Goal: Information Seeking & Learning: Learn about a topic

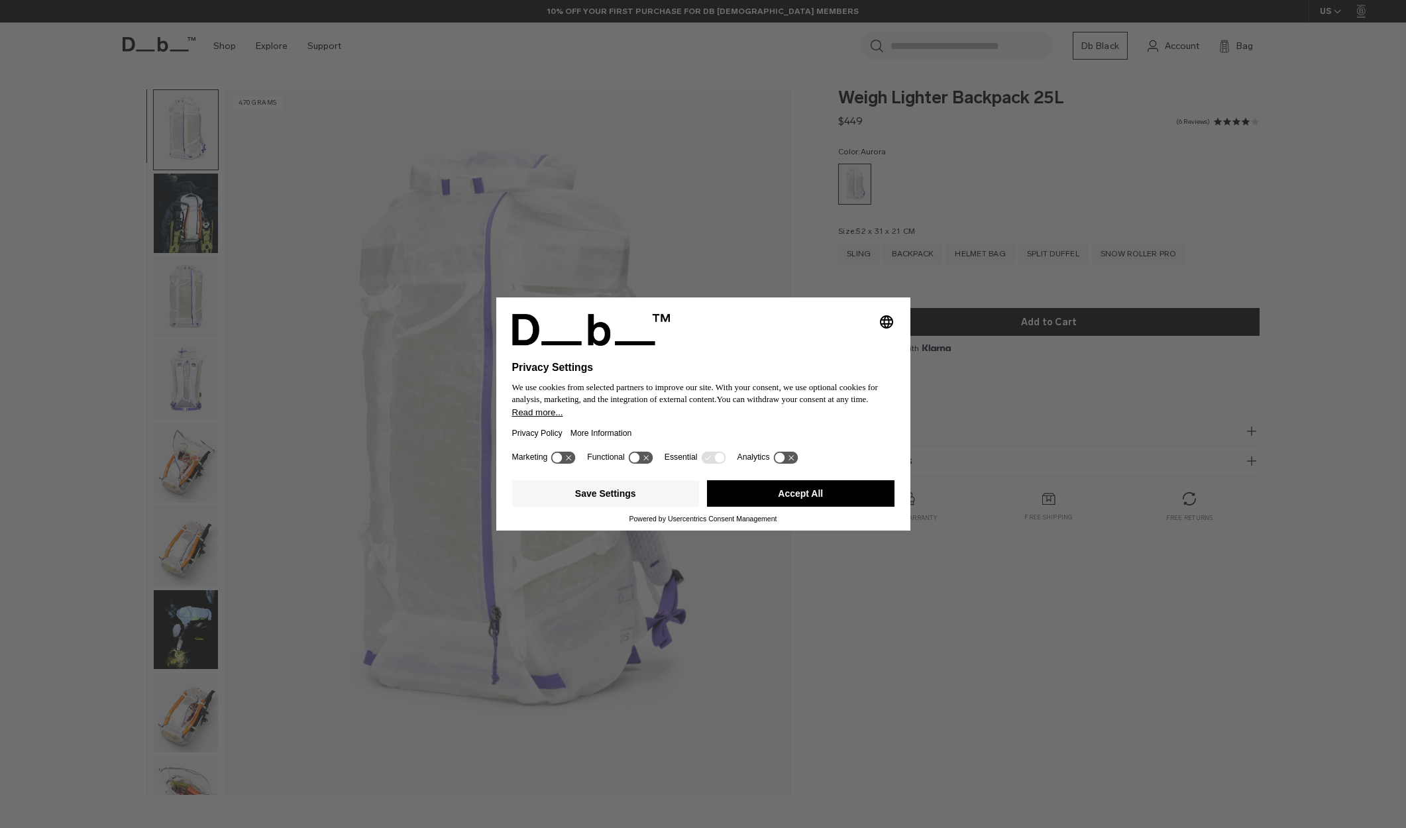
click at [571, 461] on icon at bounding box center [563, 457] width 25 height 13
click at [563, 463] on icon at bounding box center [563, 457] width 25 height 13
click at [629, 502] on button "Save Settings" at bounding box center [606, 493] width 188 height 27
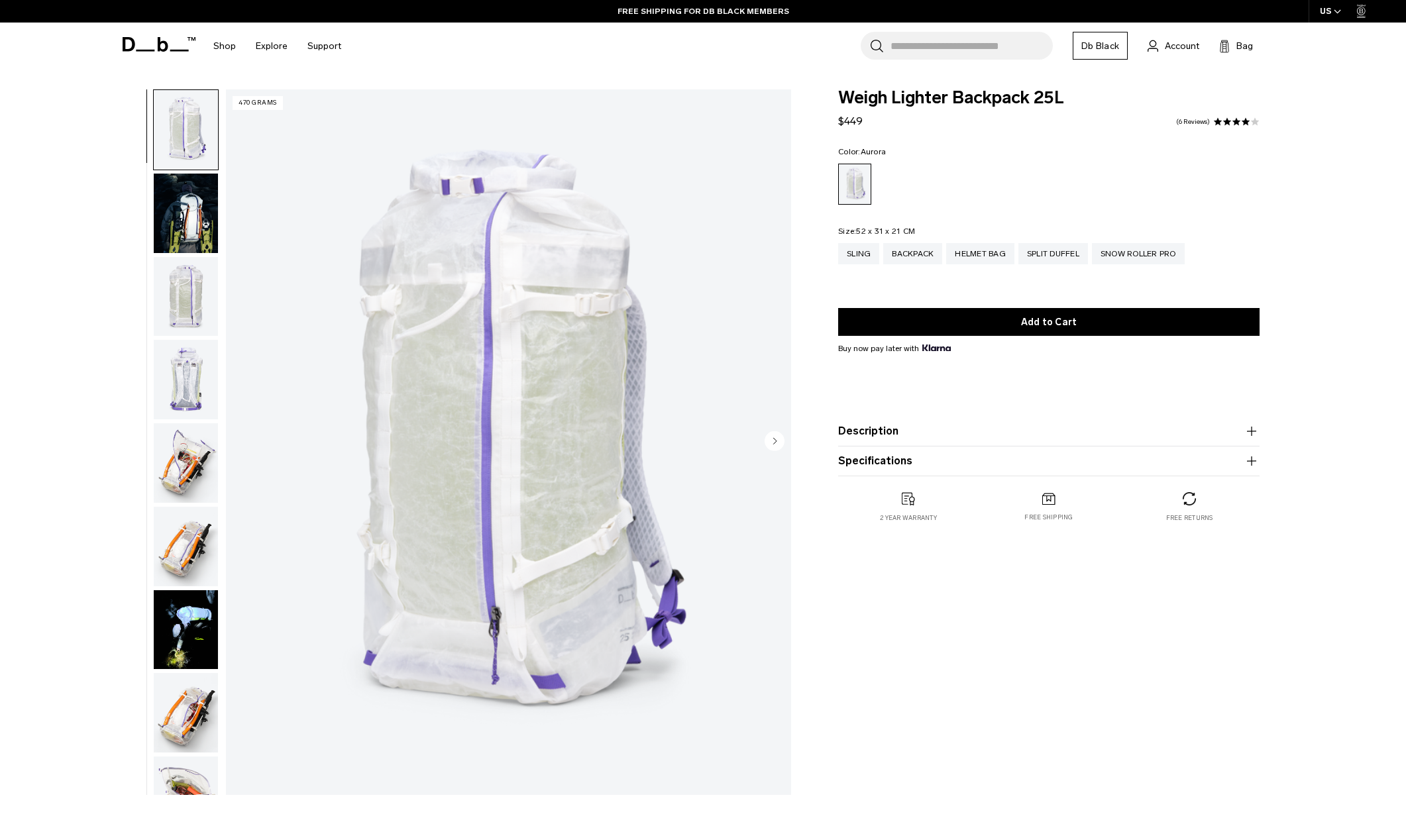
scroll to position [0, 1]
click at [190, 209] on img "button" at bounding box center [186, 214] width 64 height 80
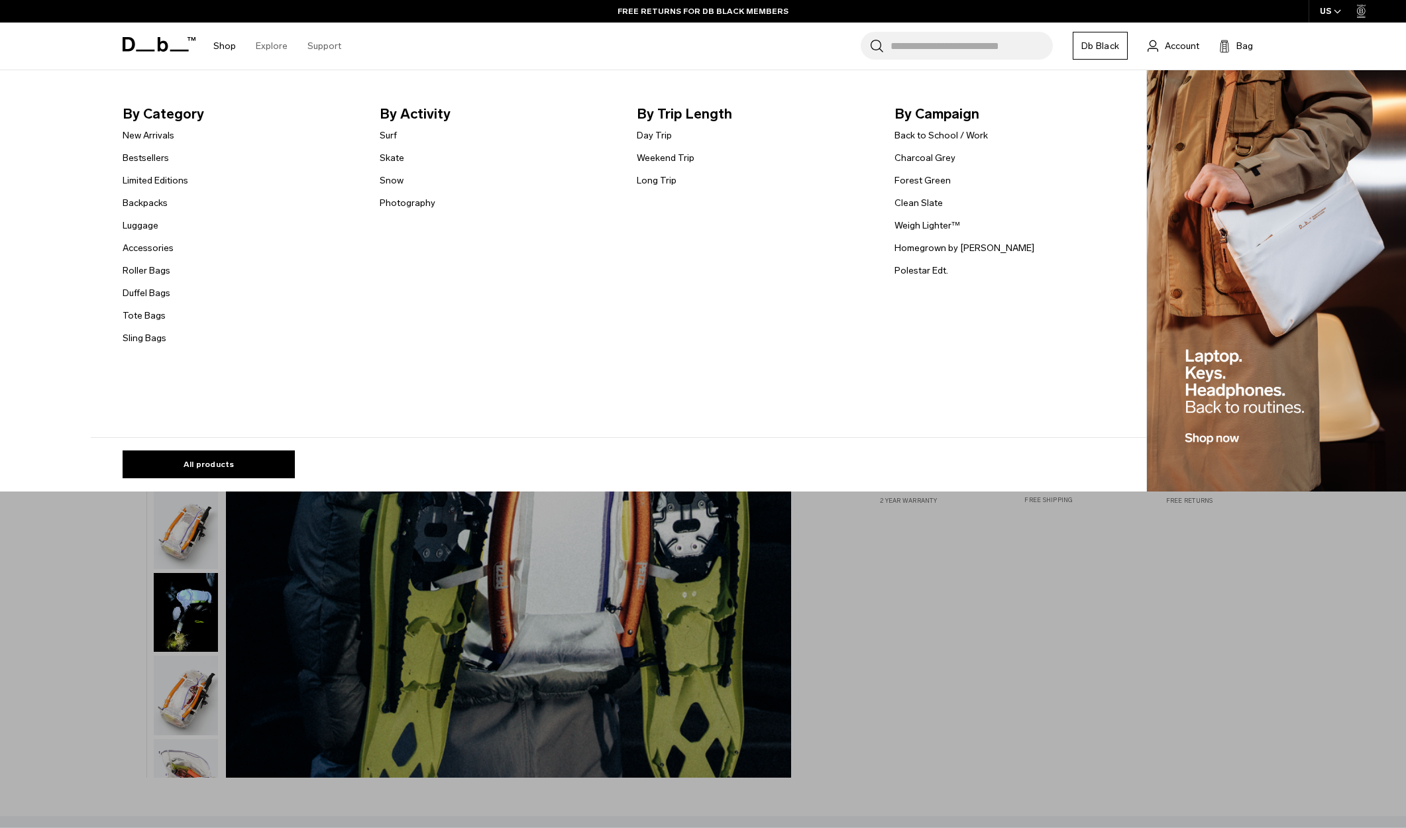
scroll to position [17, 0]
click at [401, 207] on link "Photography" at bounding box center [408, 203] width 56 height 14
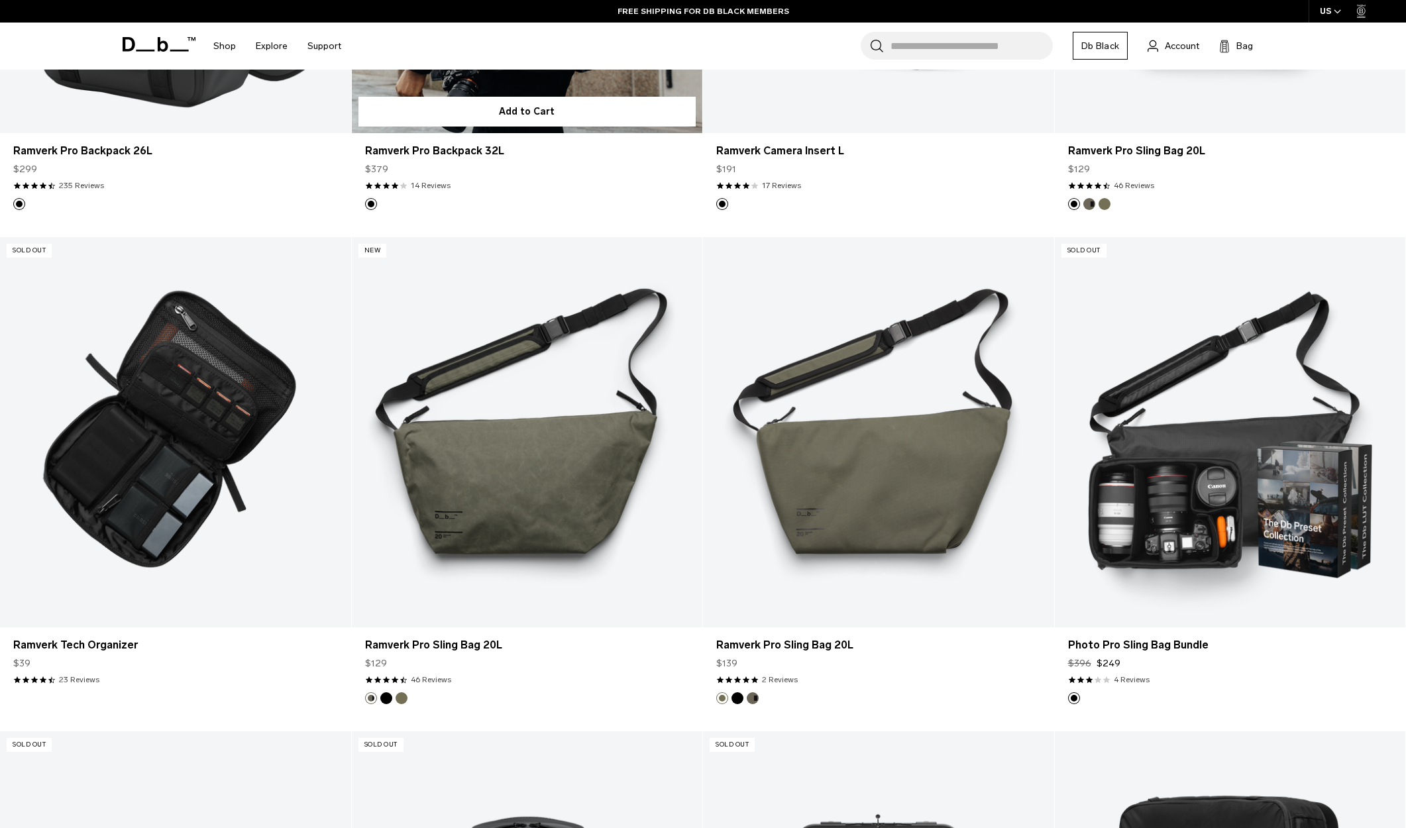
scroll to position [675, 0]
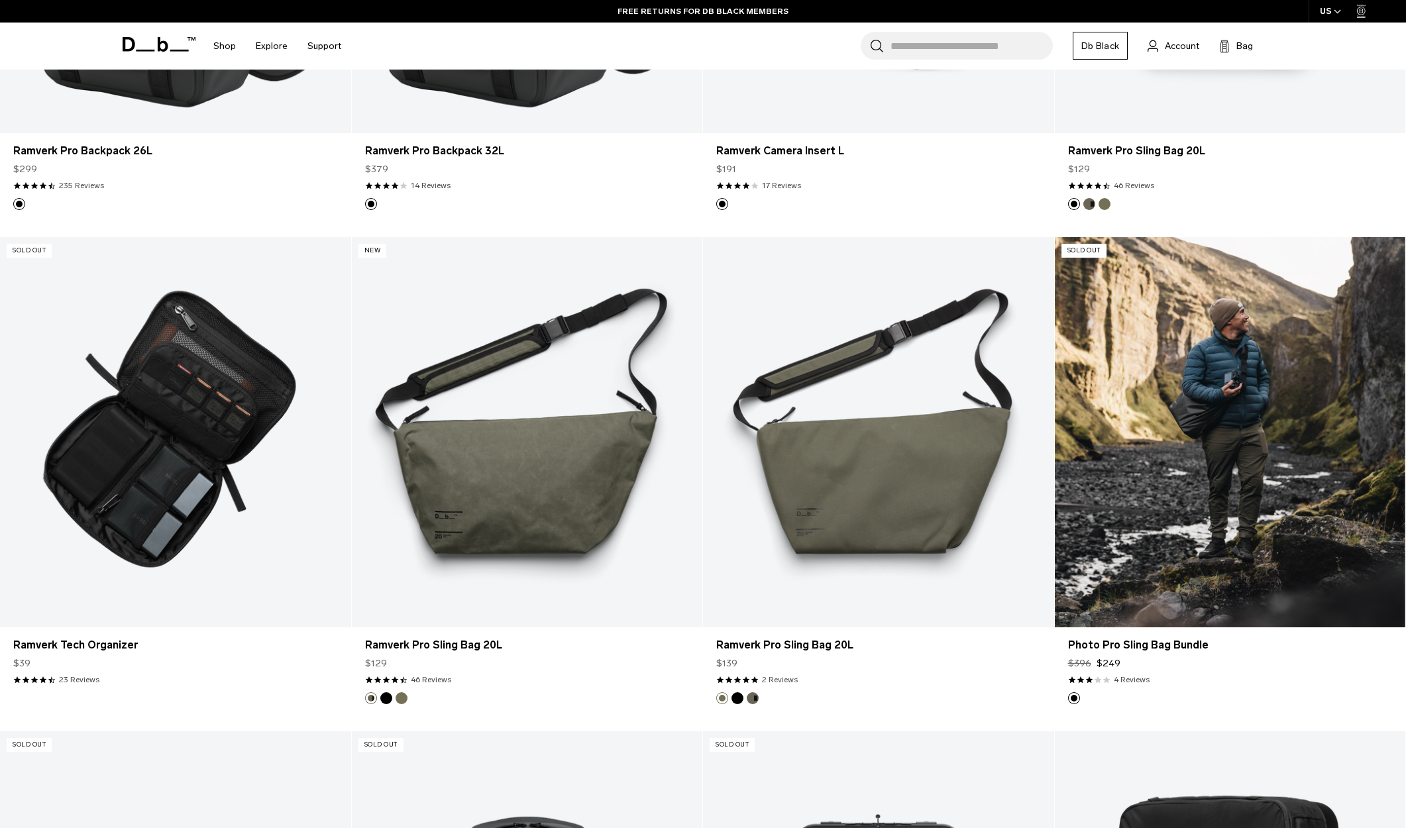
click at [1205, 486] on link "Photo Pro Sling Bag Bundle" at bounding box center [1230, 432] width 351 height 390
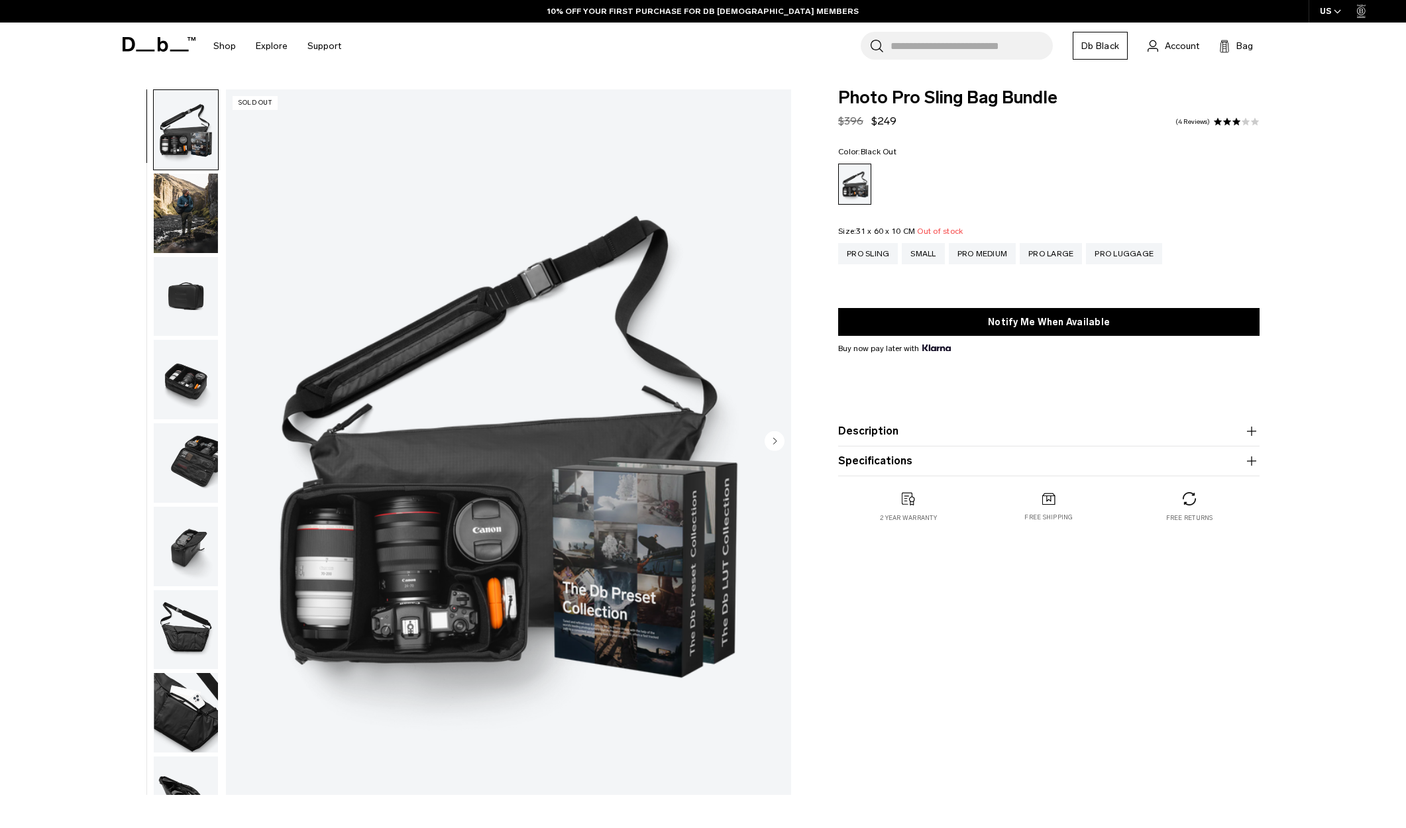
click at [177, 295] on img "button" at bounding box center [186, 297] width 64 height 80
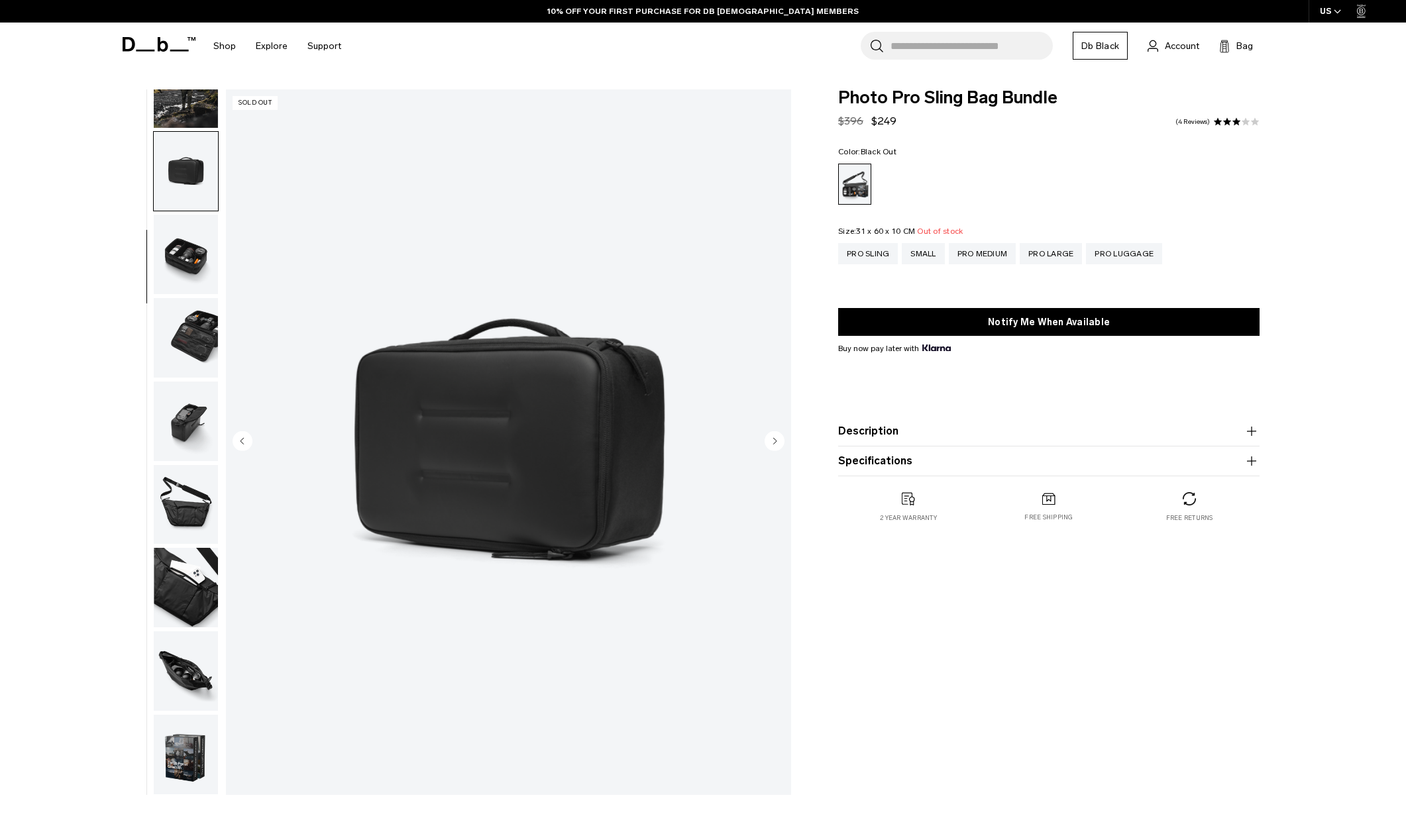
scroll to position [0, 1]
click at [186, 332] on img "button" at bounding box center [186, 338] width 64 height 80
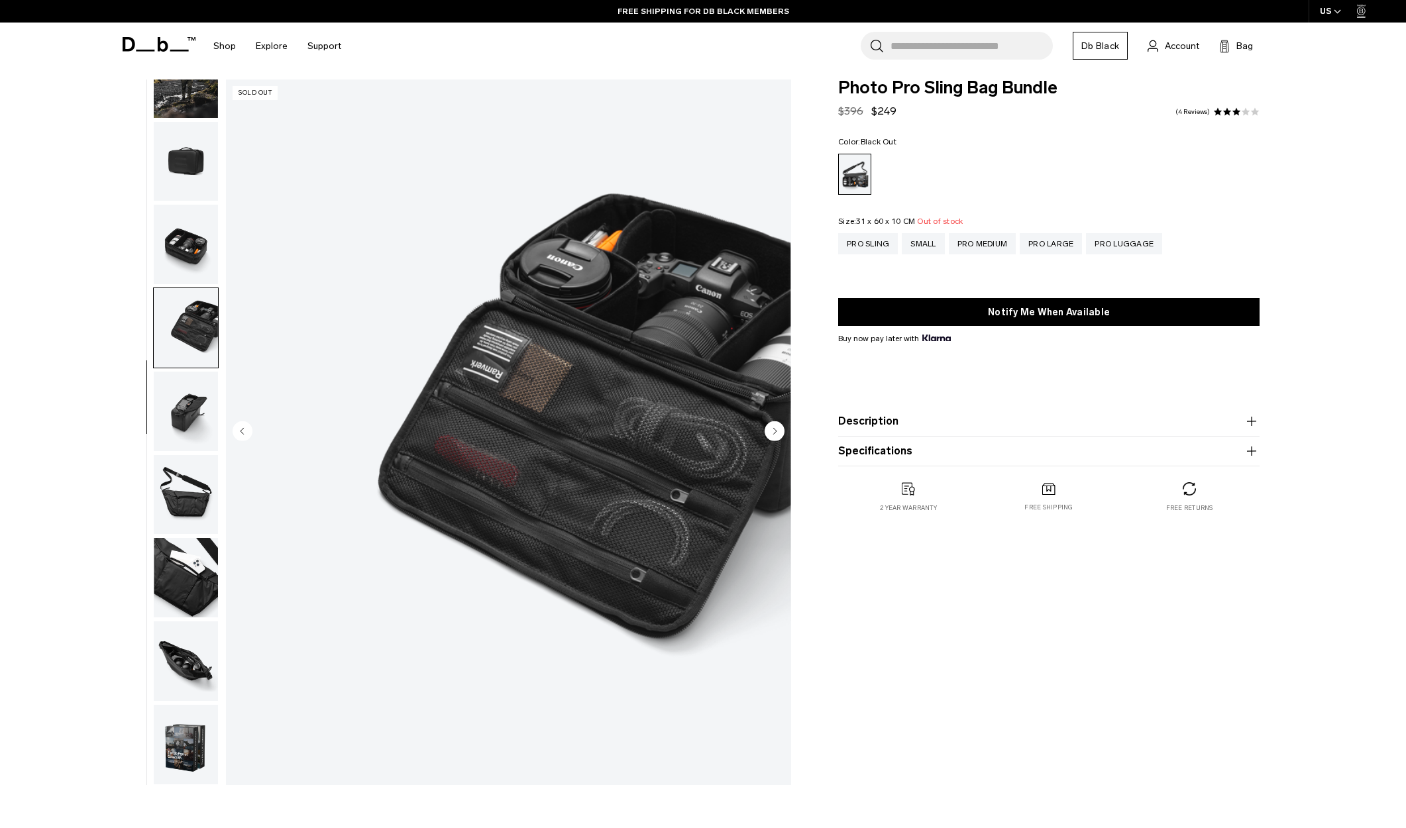
scroll to position [7, 0]
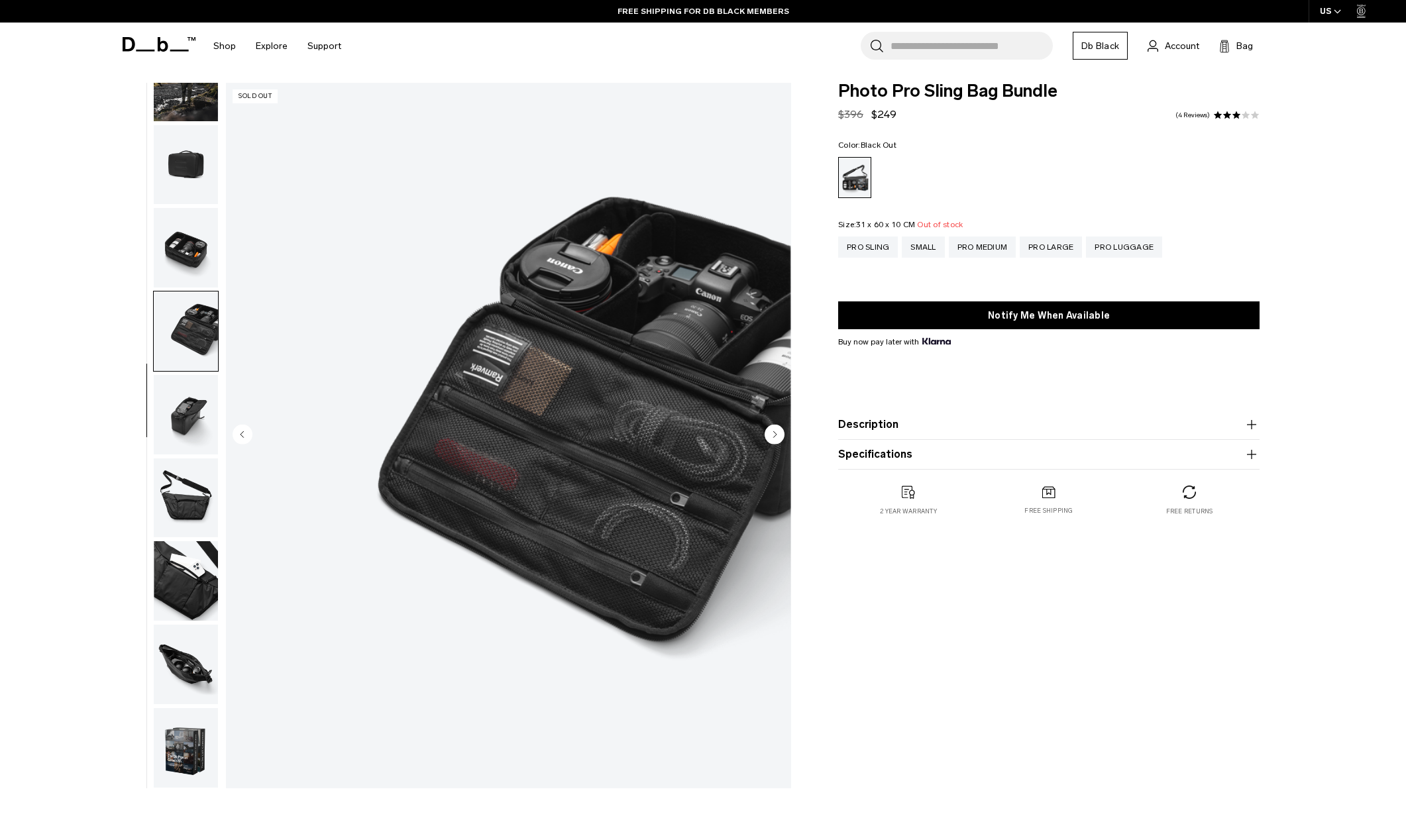
click at [201, 422] on img "button" at bounding box center [186, 415] width 64 height 80
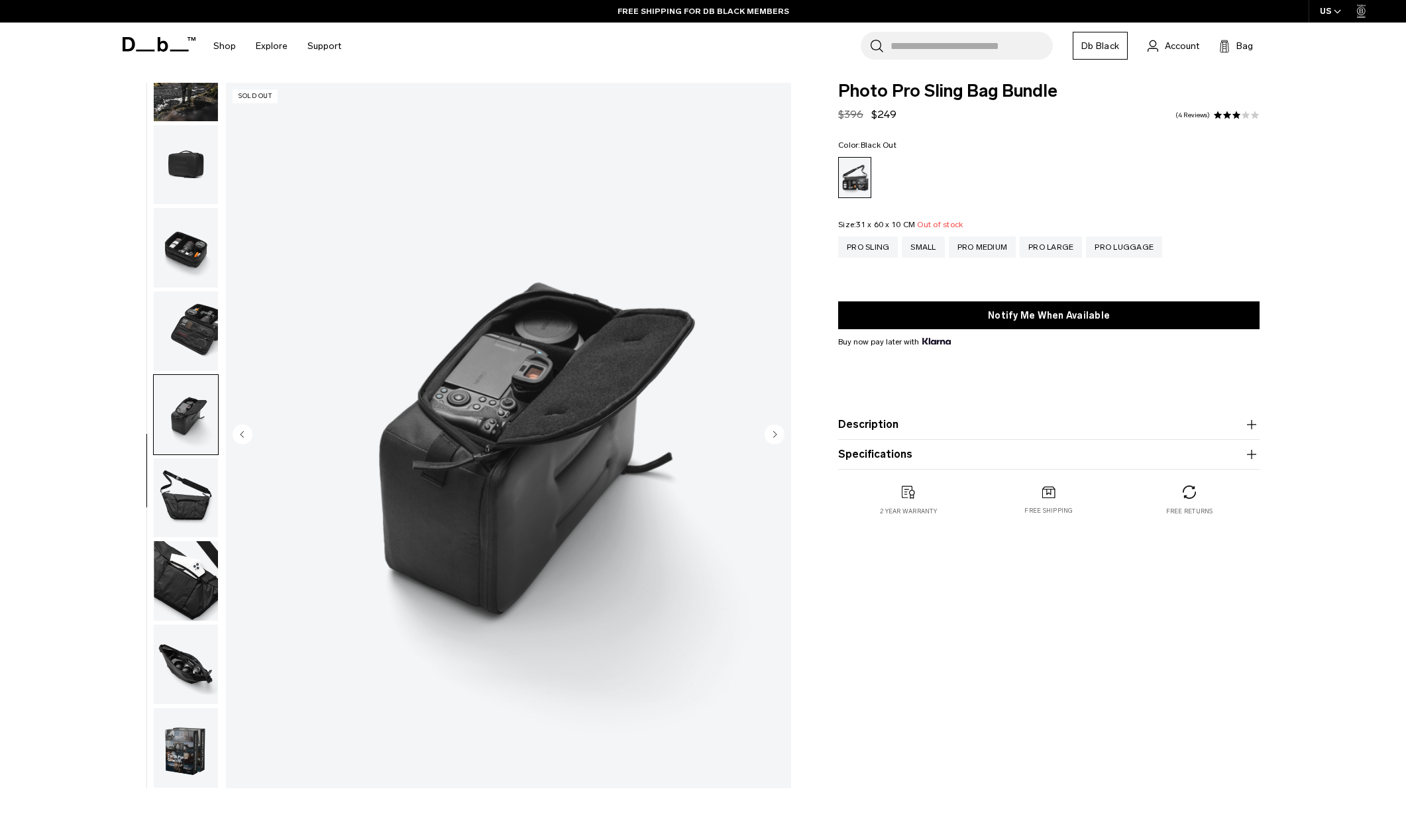
click at [198, 501] on img "button" at bounding box center [186, 499] width 64 height 80
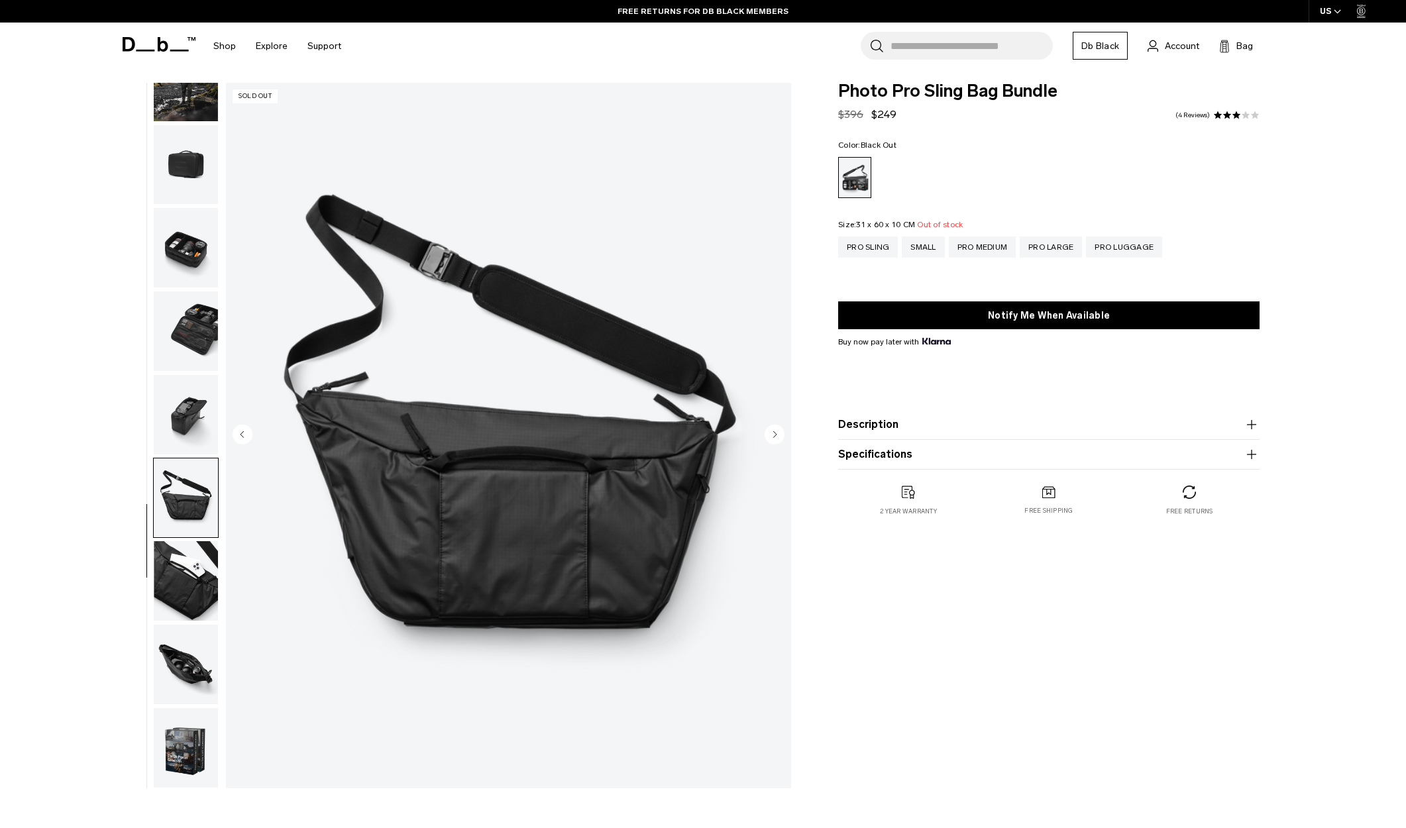
click at [193, 562] on img "button" at bounding box center [186, 581] width 64 height 80
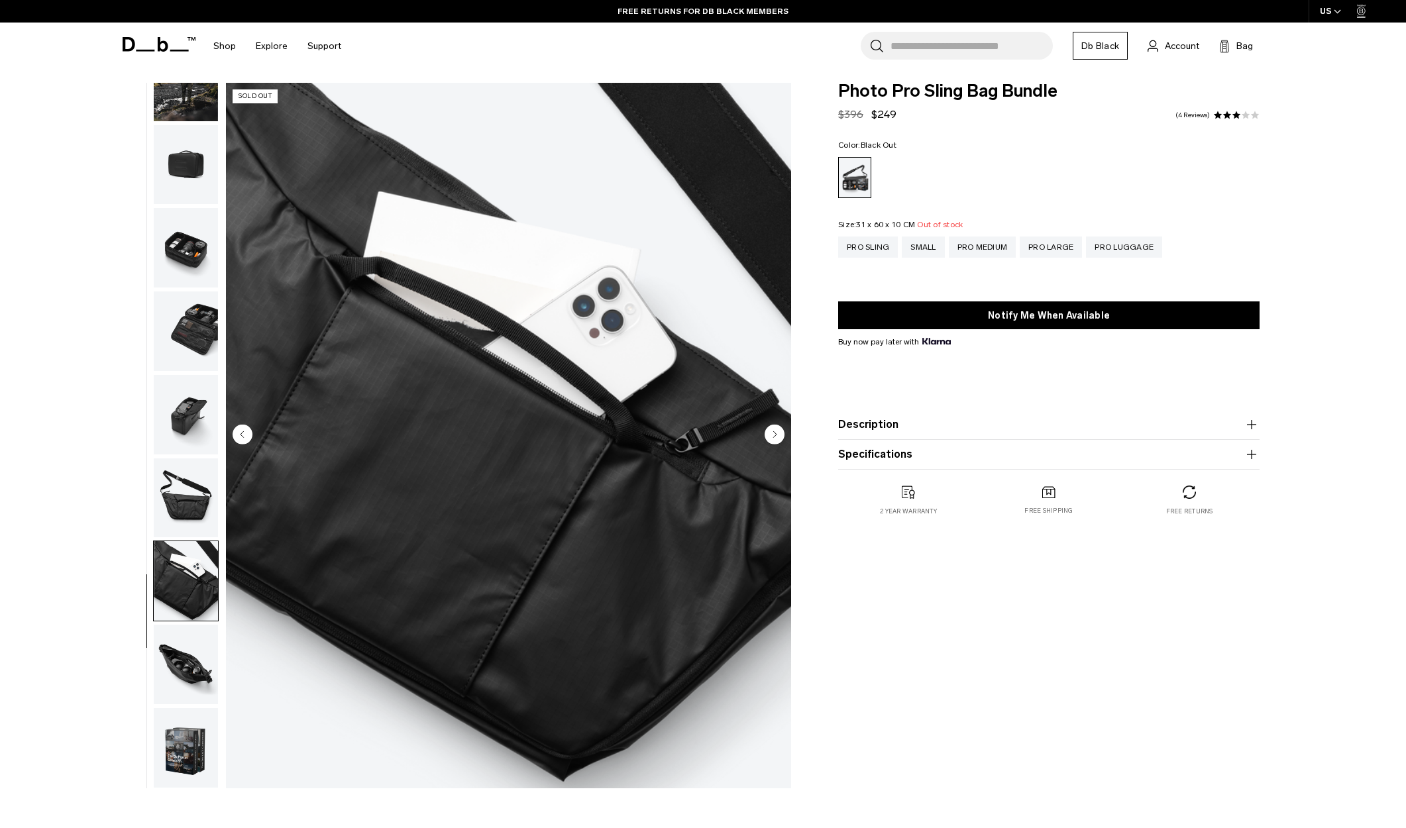
click at [184, 674] on img "button" at bounding box center [186, 665] width 64 height 80
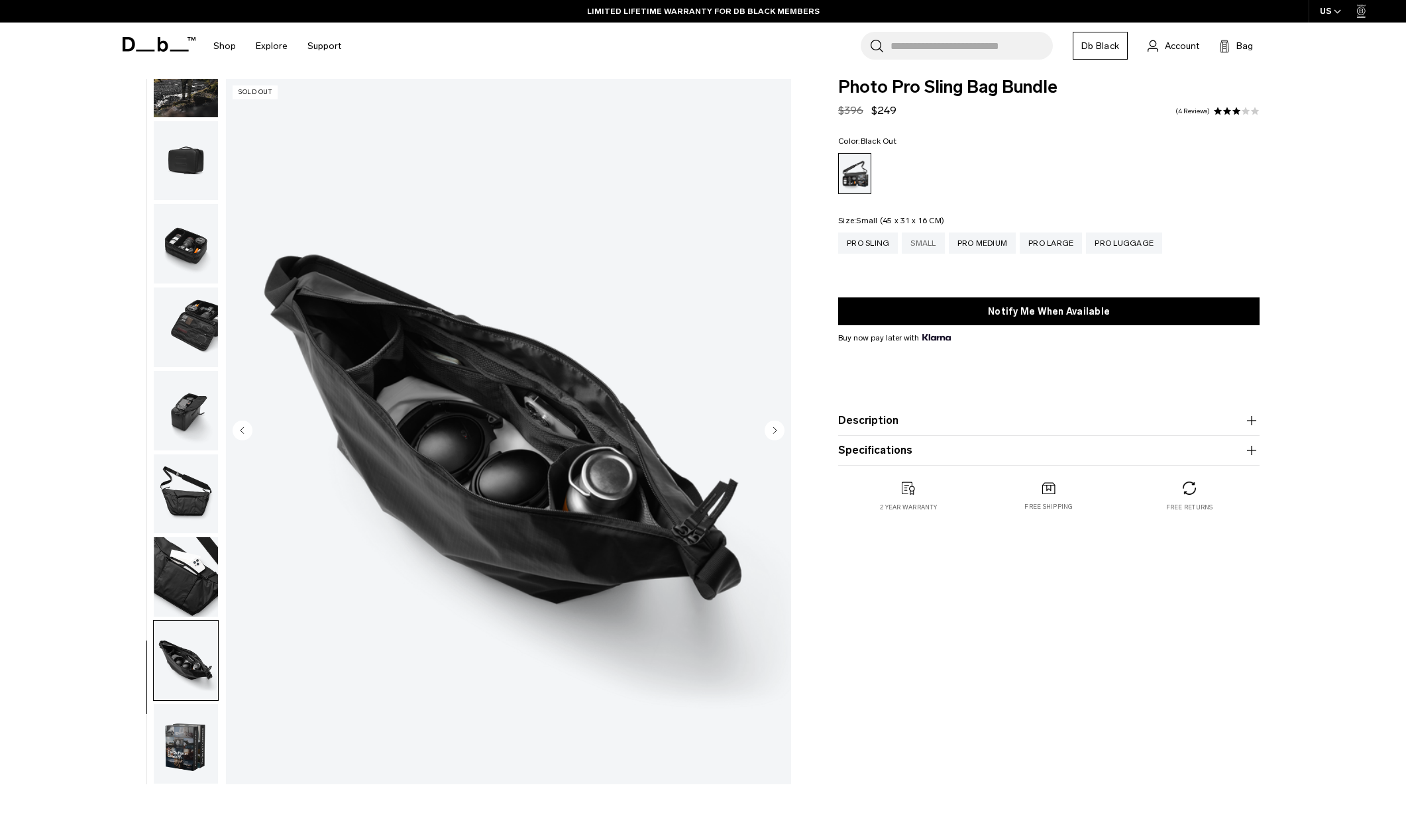
scroll to position [9, 1]
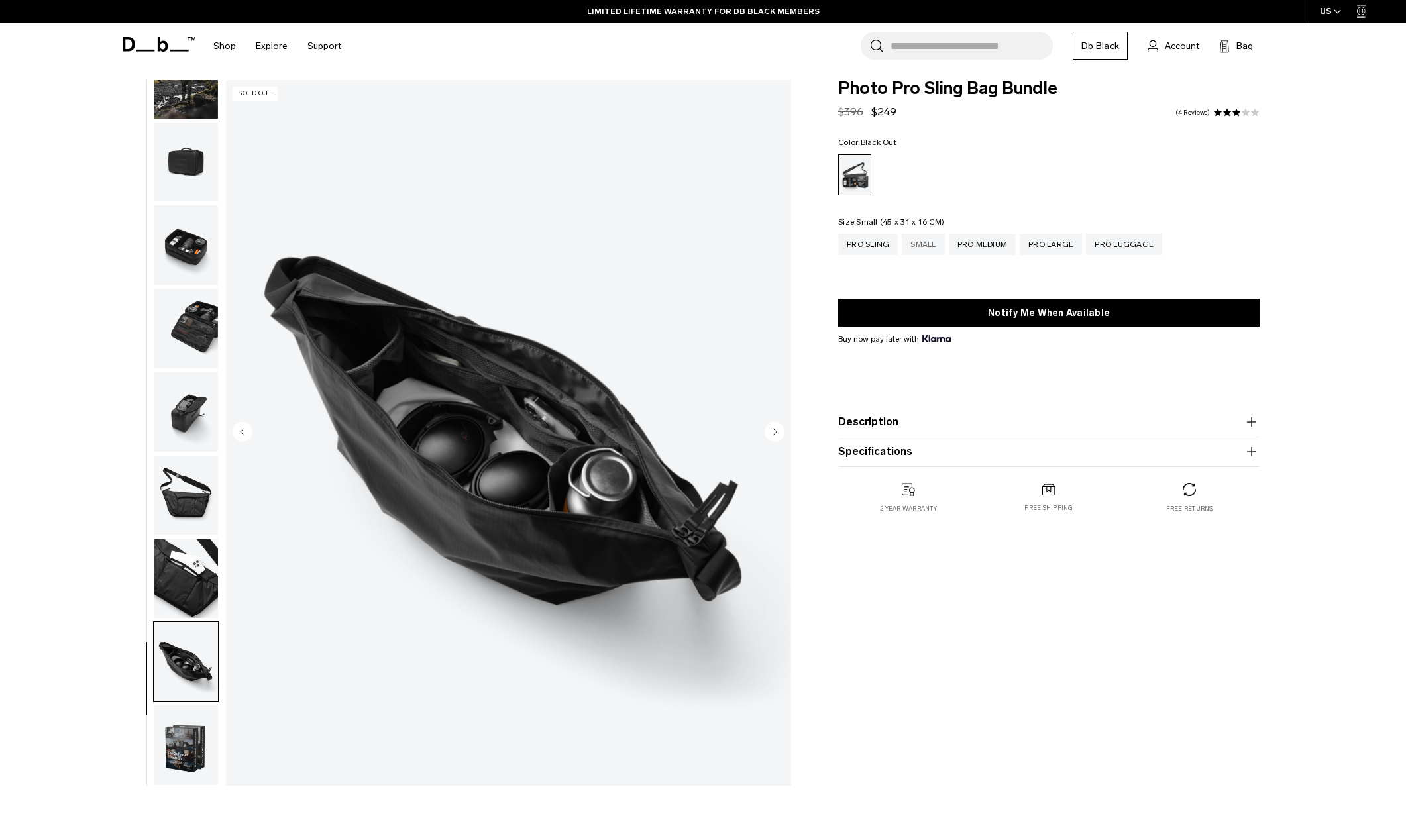
click at [932, 244] on div "Small" at bounding box center [923, 244] width 42 height 21
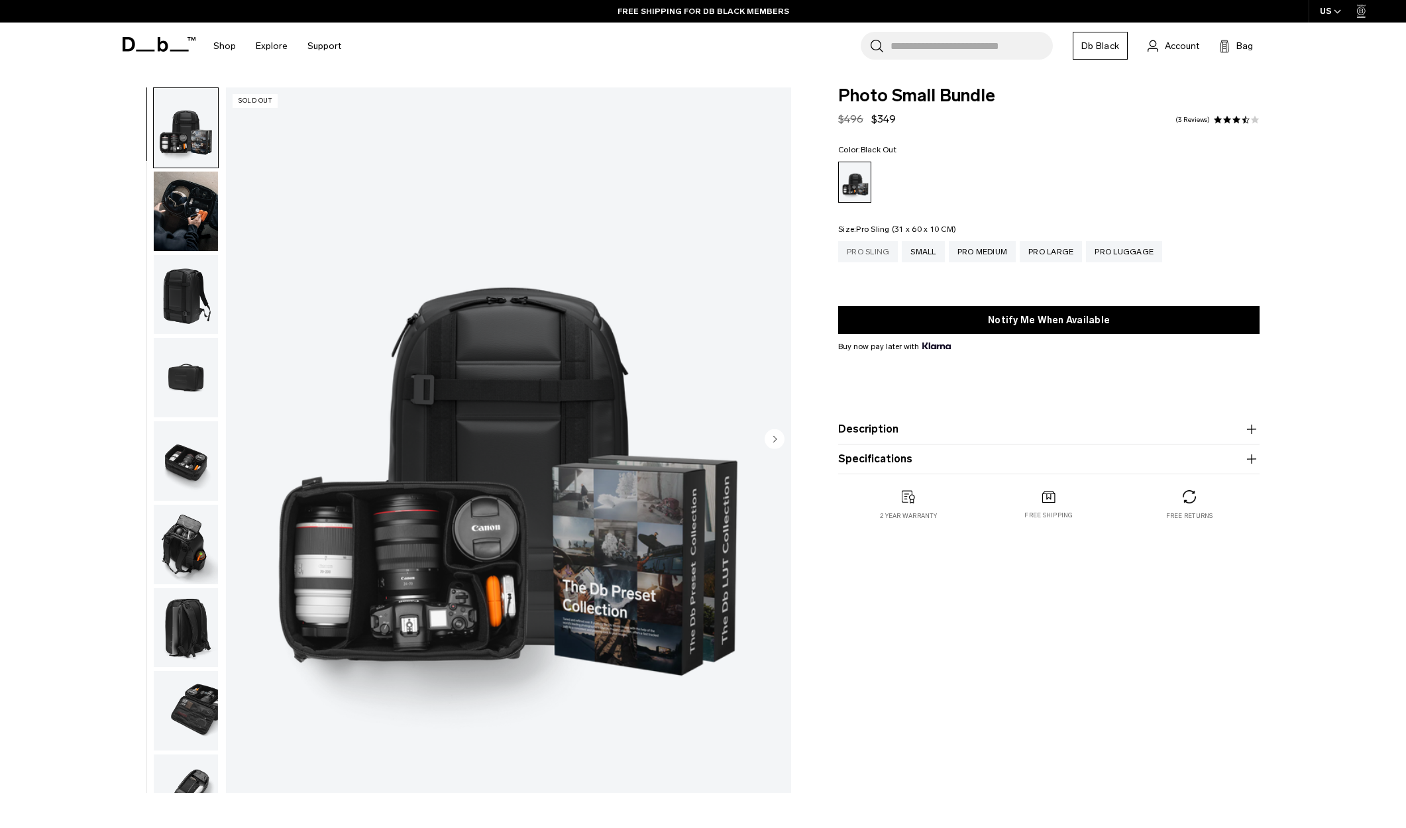
click at [867, 252] on div "Pro Sling" at bounding box center [868, 251] width 60 height 21
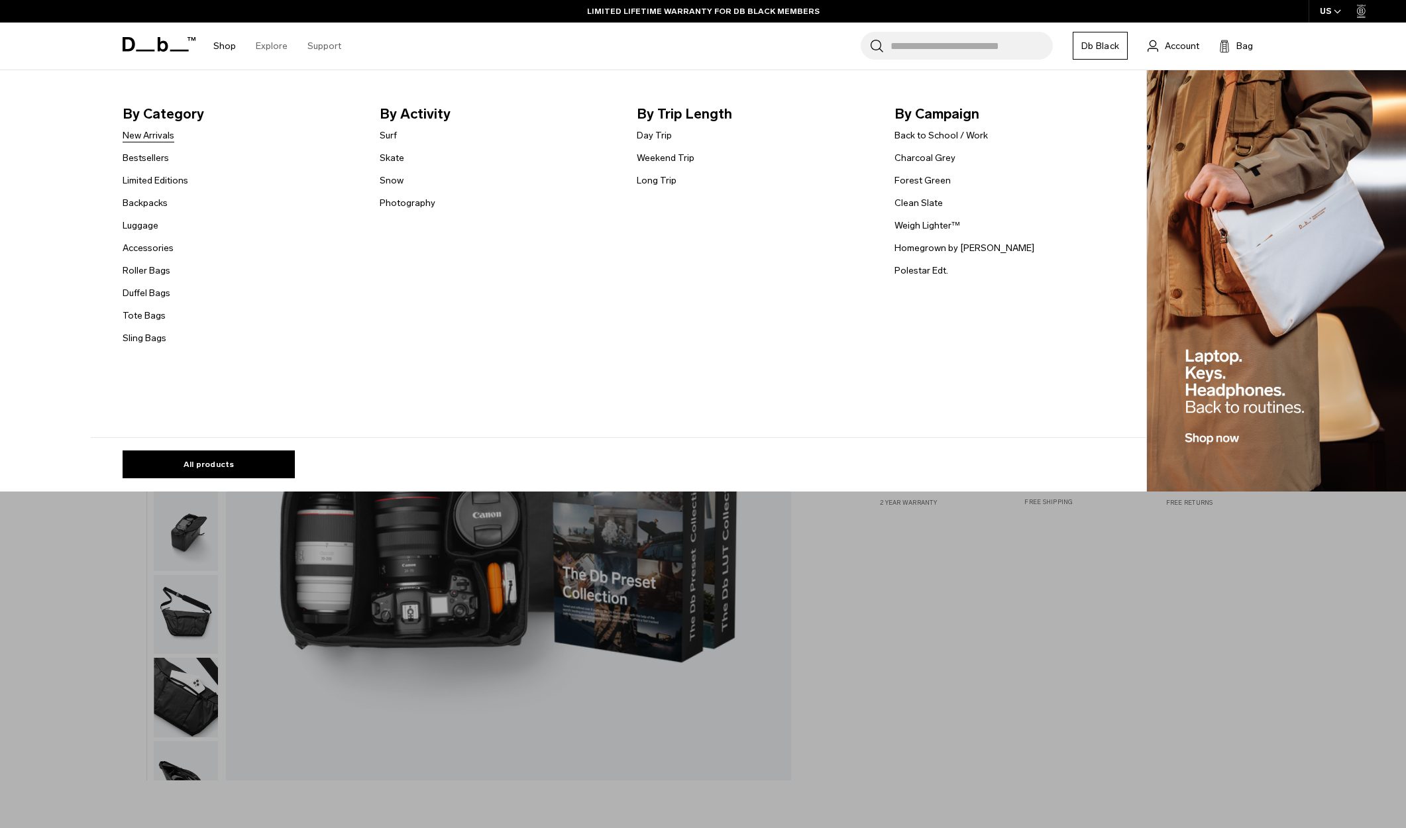
scroll to position [15, 1]
click at [154, 137] on link "New Arrivals" at bounding box center [149, 136] width 52 height 14
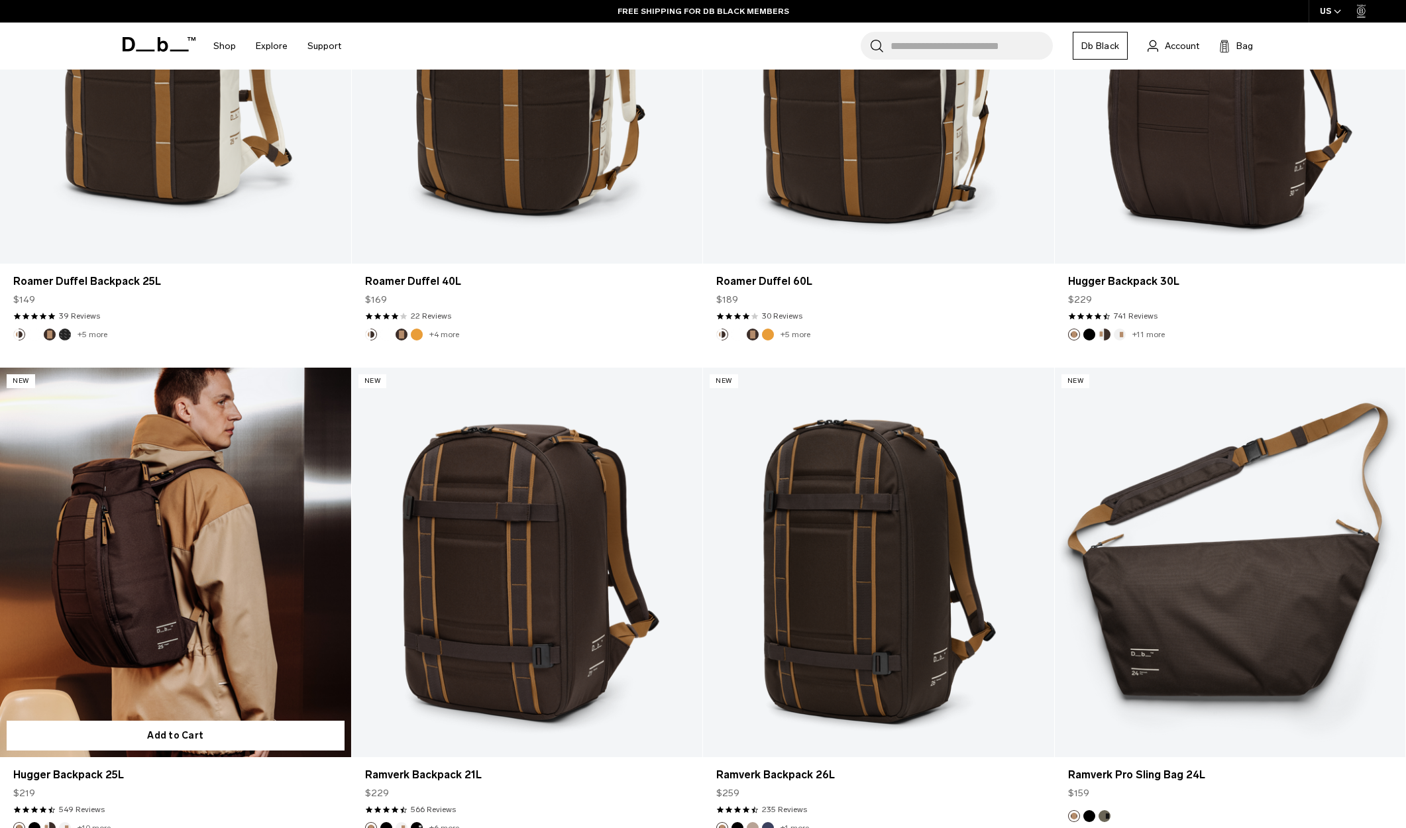
scroll to position [2552, 0]
